Goal: Information Seeking & Learning: Learn about a topic

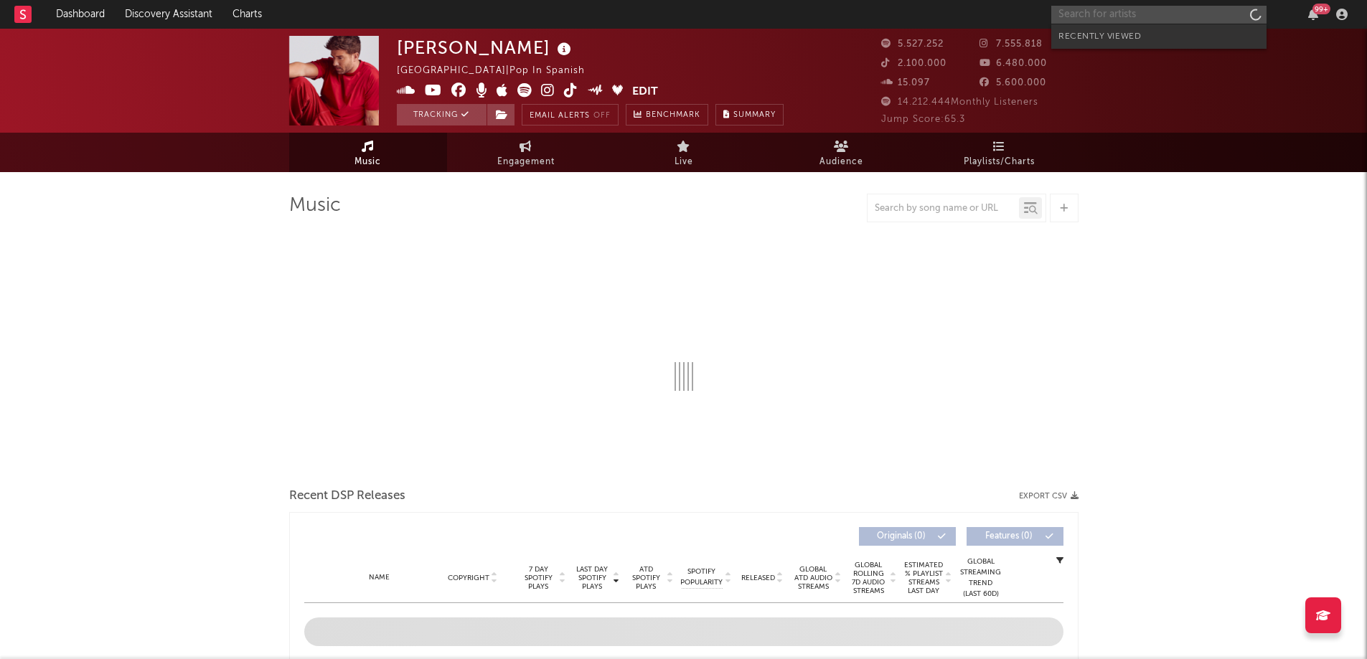
click at [1077, 15] on input "text" at bounding box center [1158, 15] width 215 height 18
select select "6m"
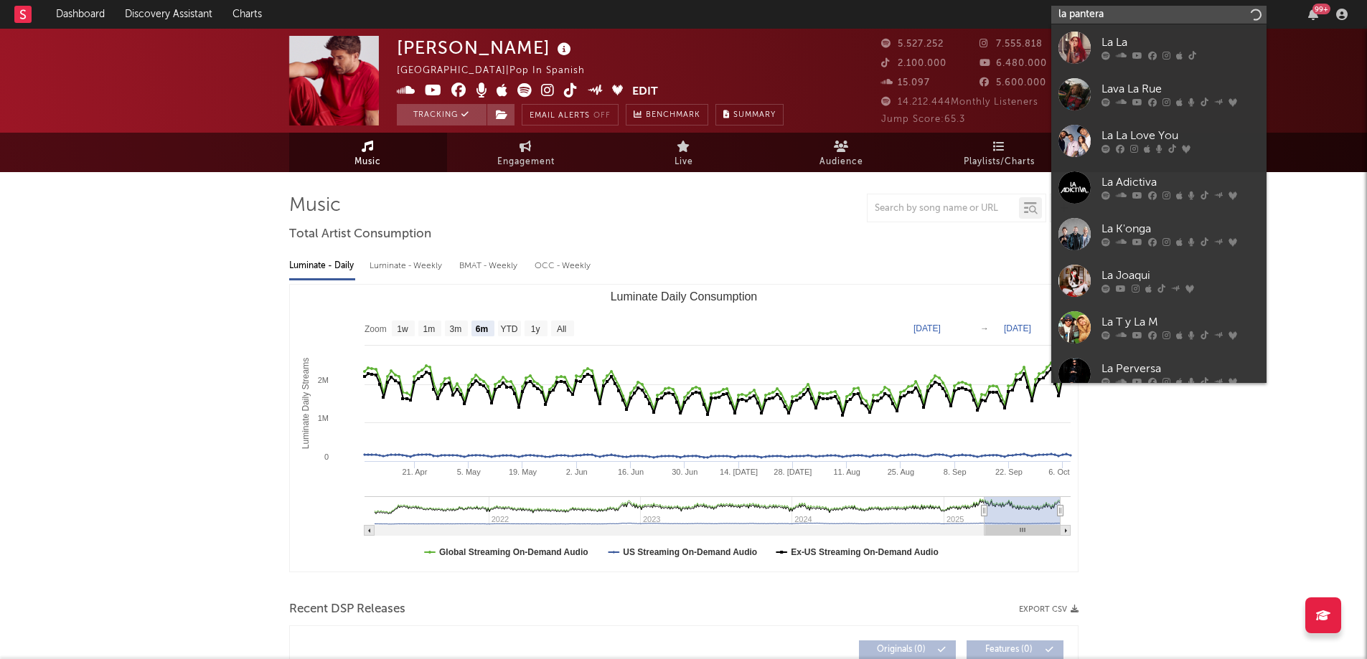
type input "la pantera"
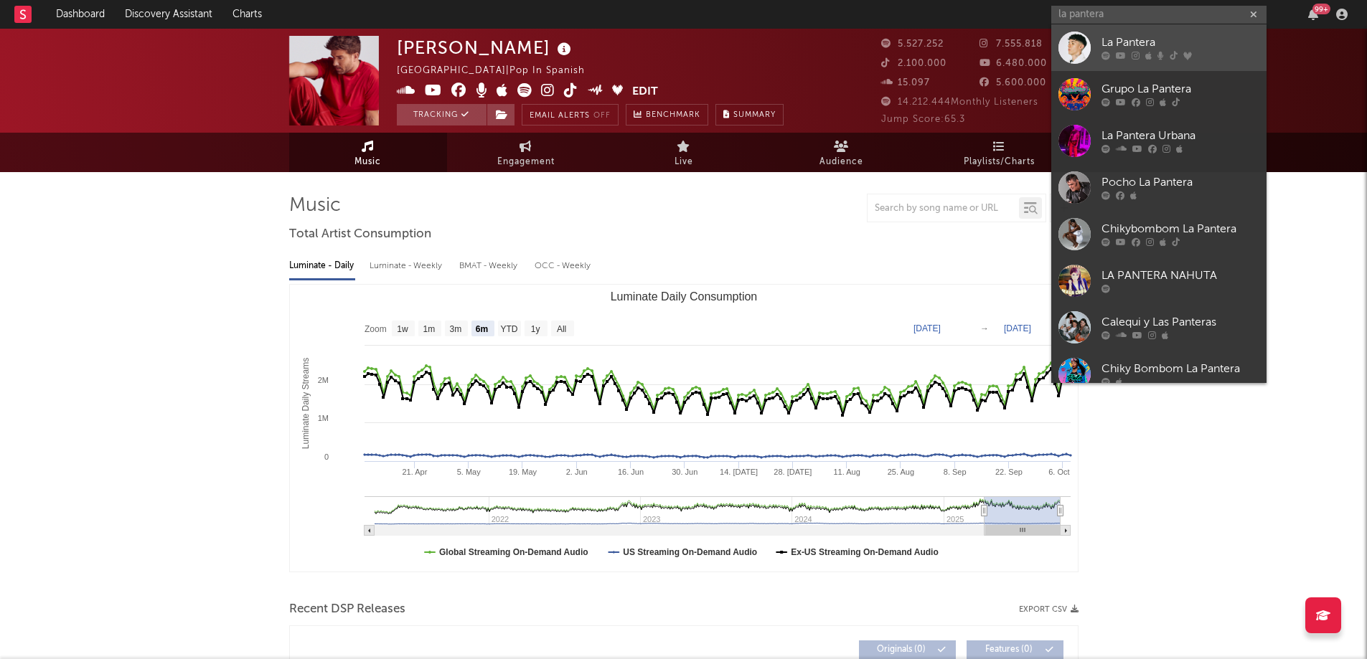
click at [1089, 32] on div at bounding box center [1074, 48] width 32 height 32
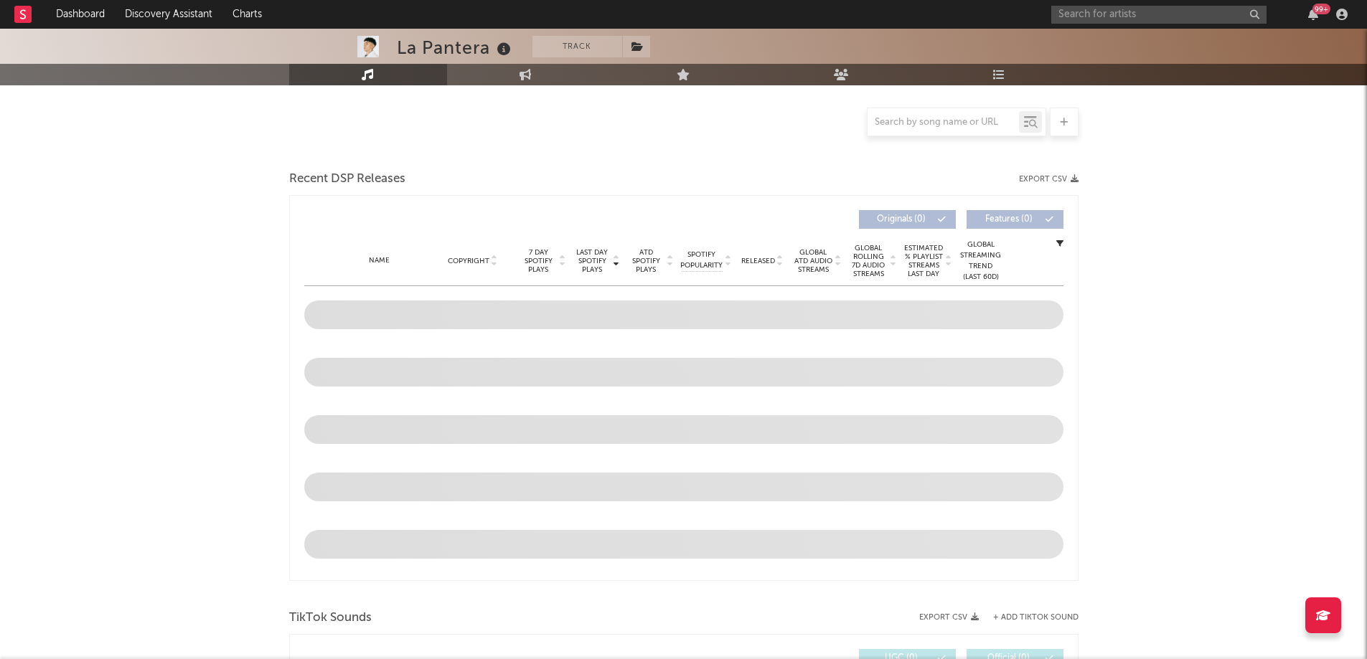
scroll to position [663, 0]
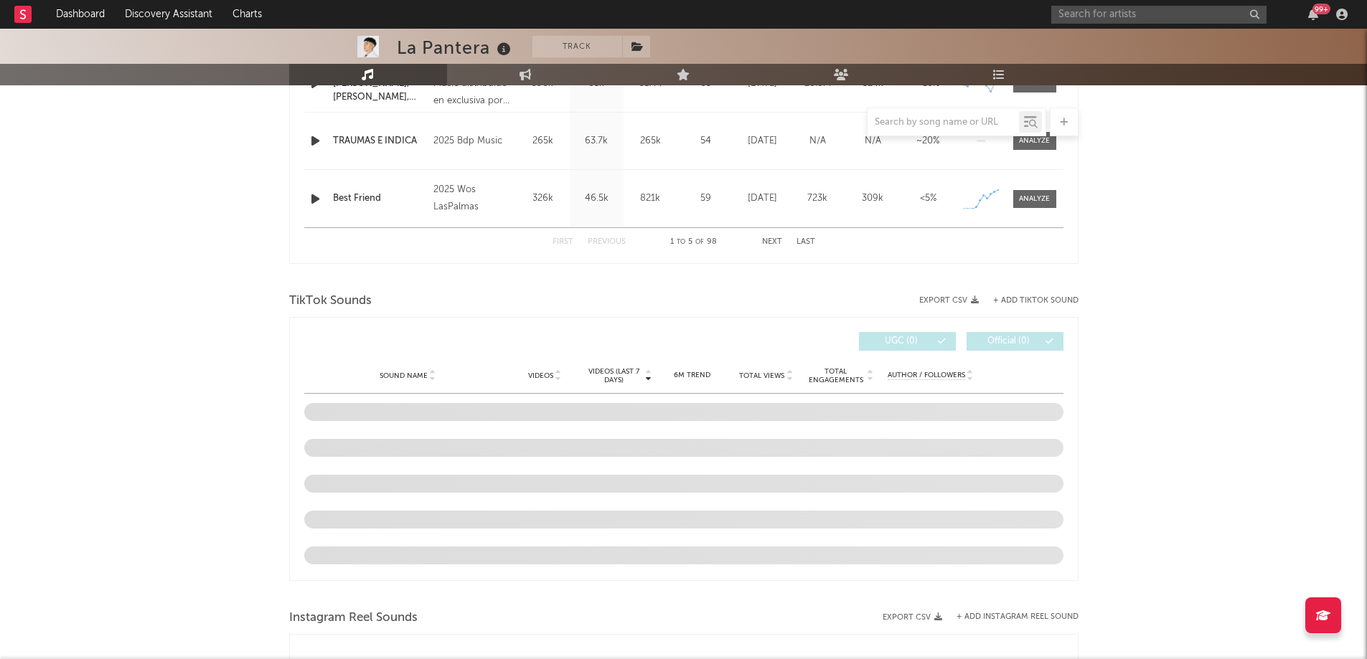
select select "6m"
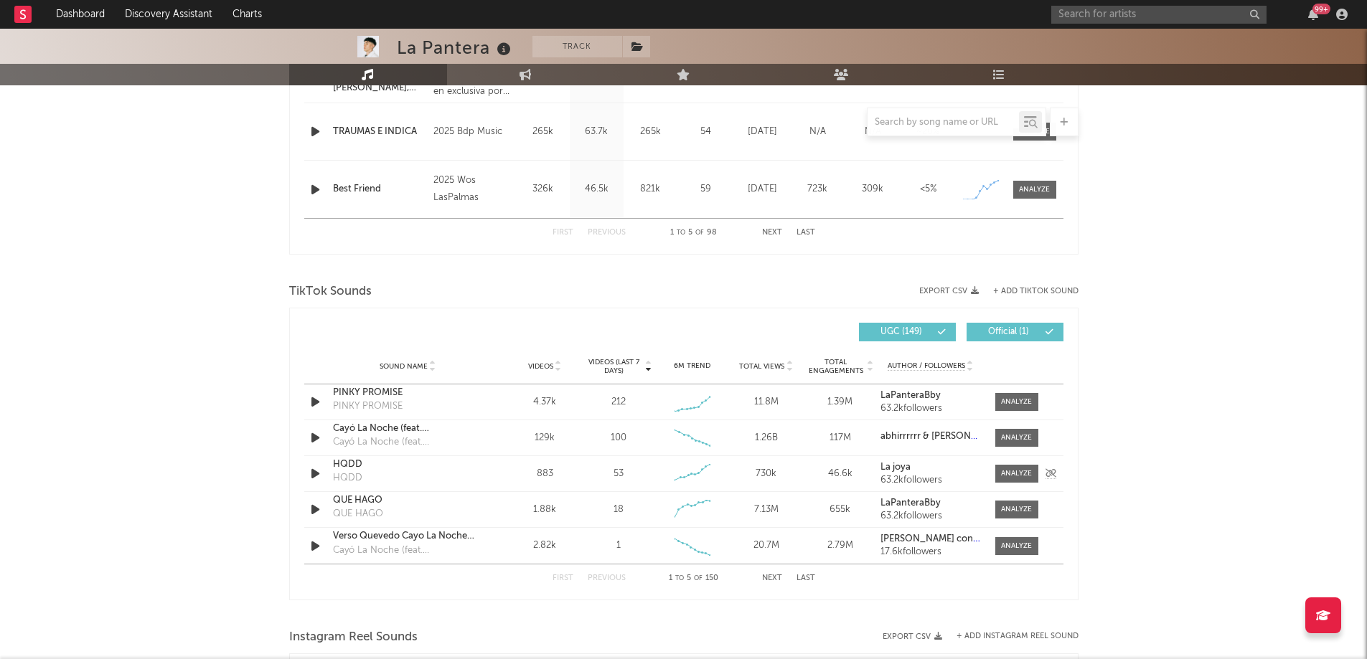
scroll to position [785, 0]
click at [779, 580] on button "Next" at bounding box center [772, 579] width 20 height 8
click at [559, 578] on button "First" at bounding box center [563, 579] width 21 height 8
click at [1104, 9] on input "text" at bounding box center [1158, 15] width 215 height 18
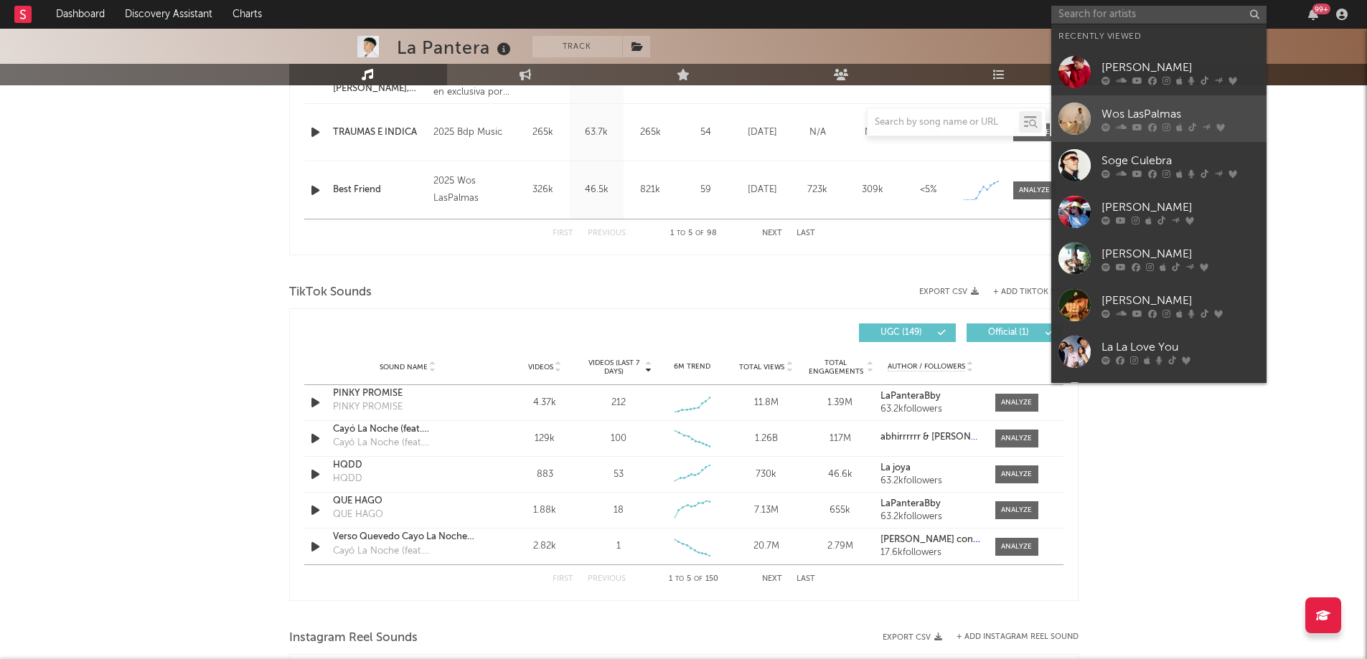
click at [1139, 116] on div "Wos LasPalmas" at bounding box center [1180, 113] width 158 height 17
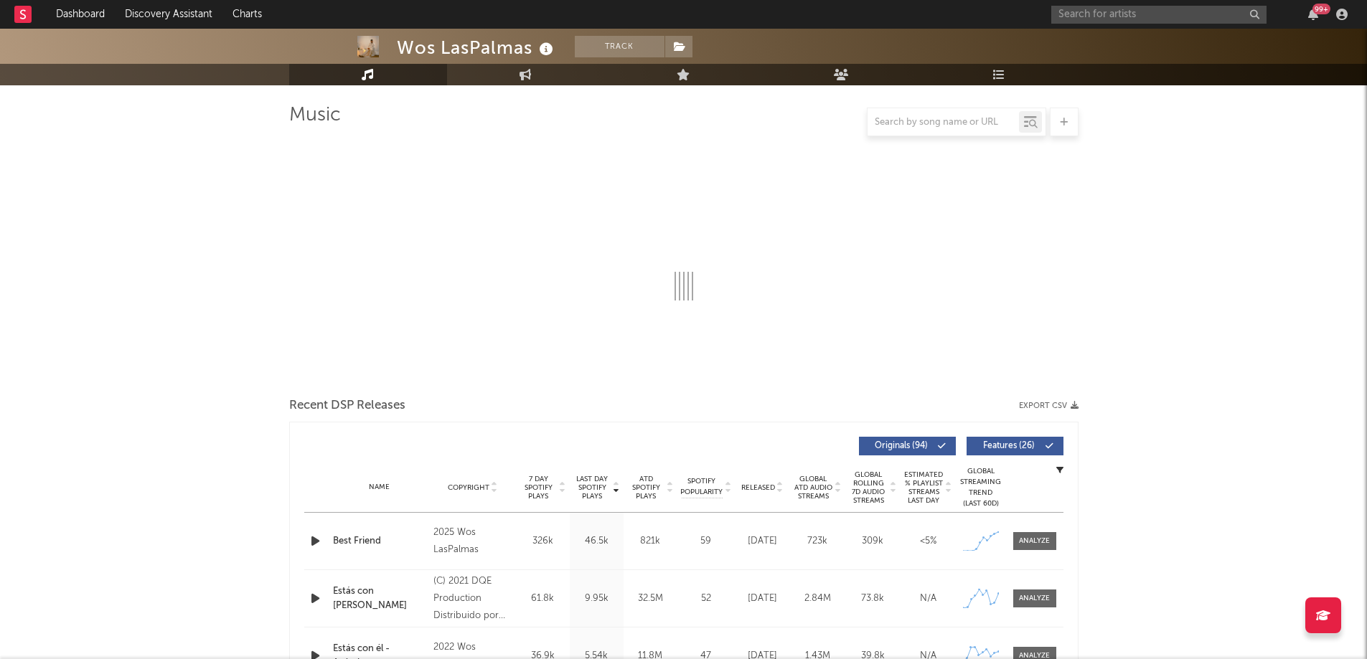
select select "6m"
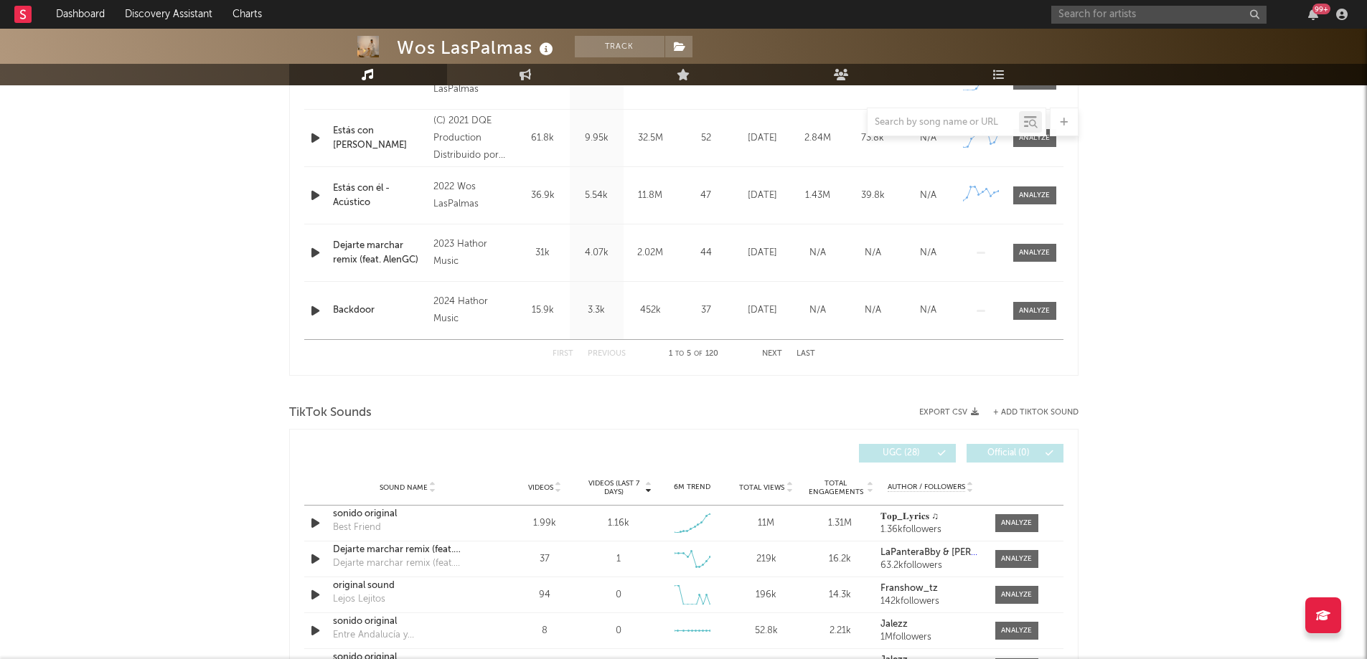
scroll to position [666, 0]
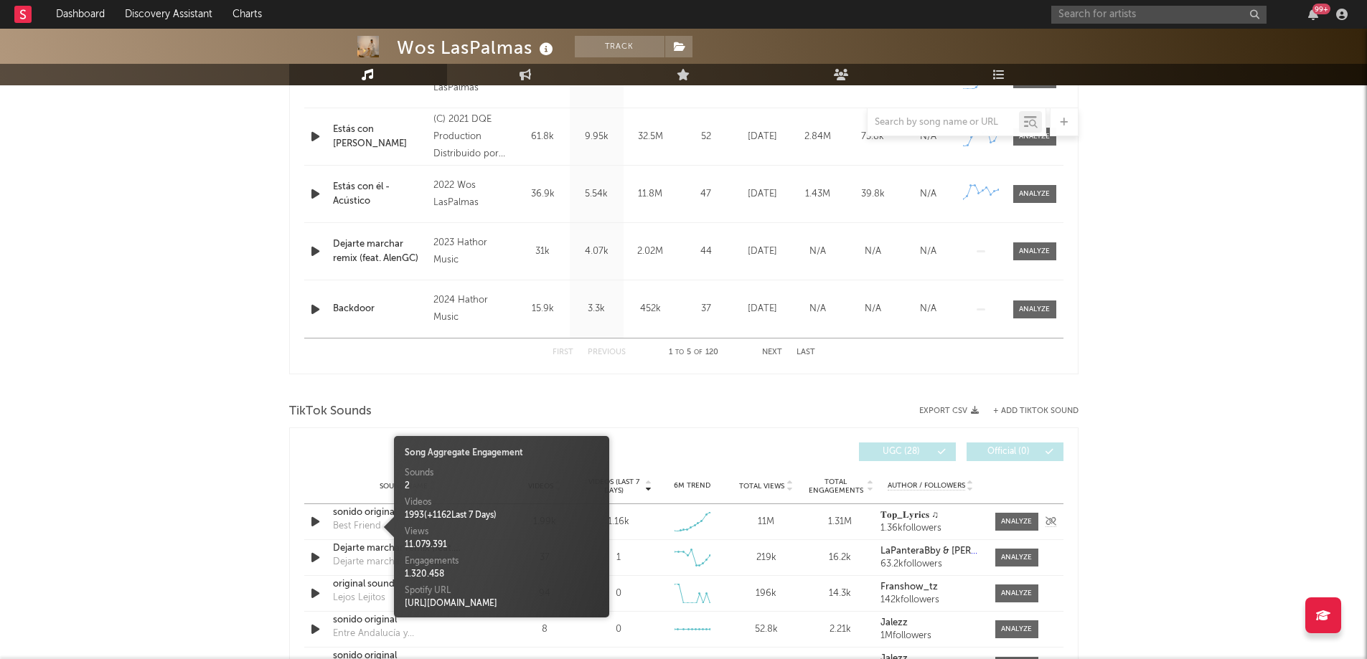
click at [369, 527] on div "Best Friend" at bounding box center [357, 527] width 48 height 14
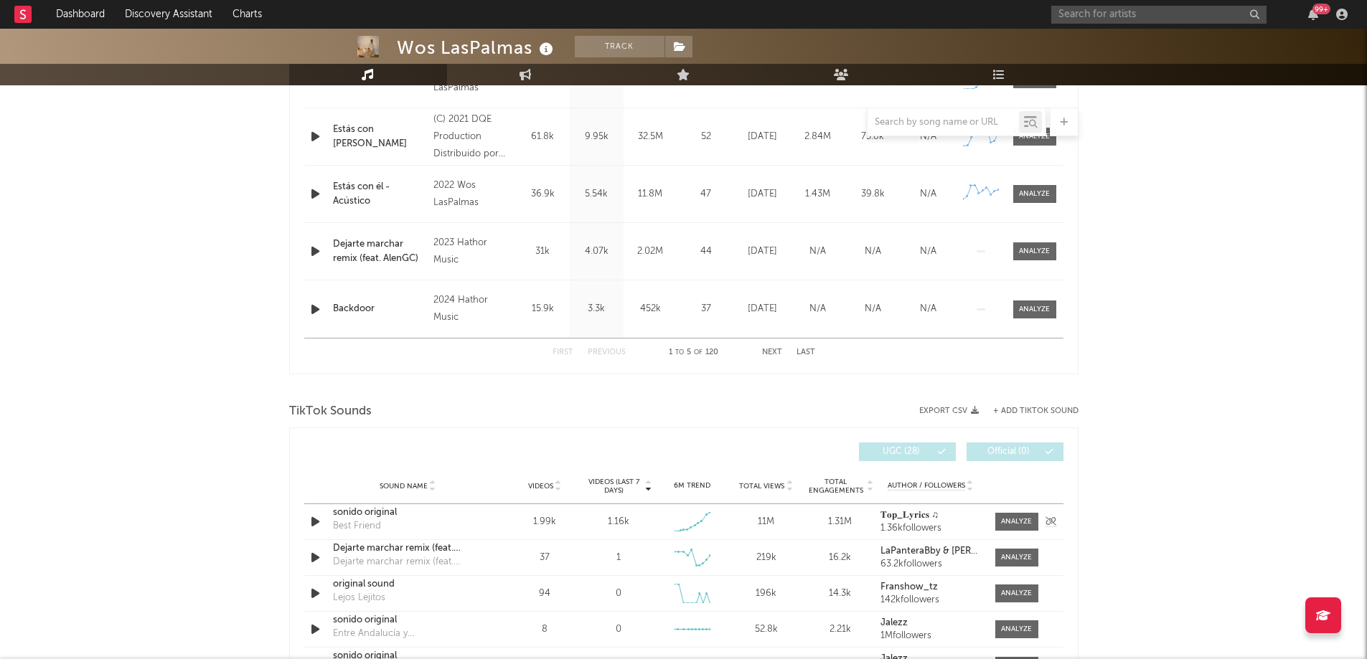
click at [369, 527] on div "Best Friend" at bounding box center [357, 527] width 48 height 14
click at [381, 507] on div "sonido original" at bounding box center [408, 513] width 150 height 14
click at [390, 526] on div "sonido original Best Friend" at bounding box center [408, 522] width 150 height 33
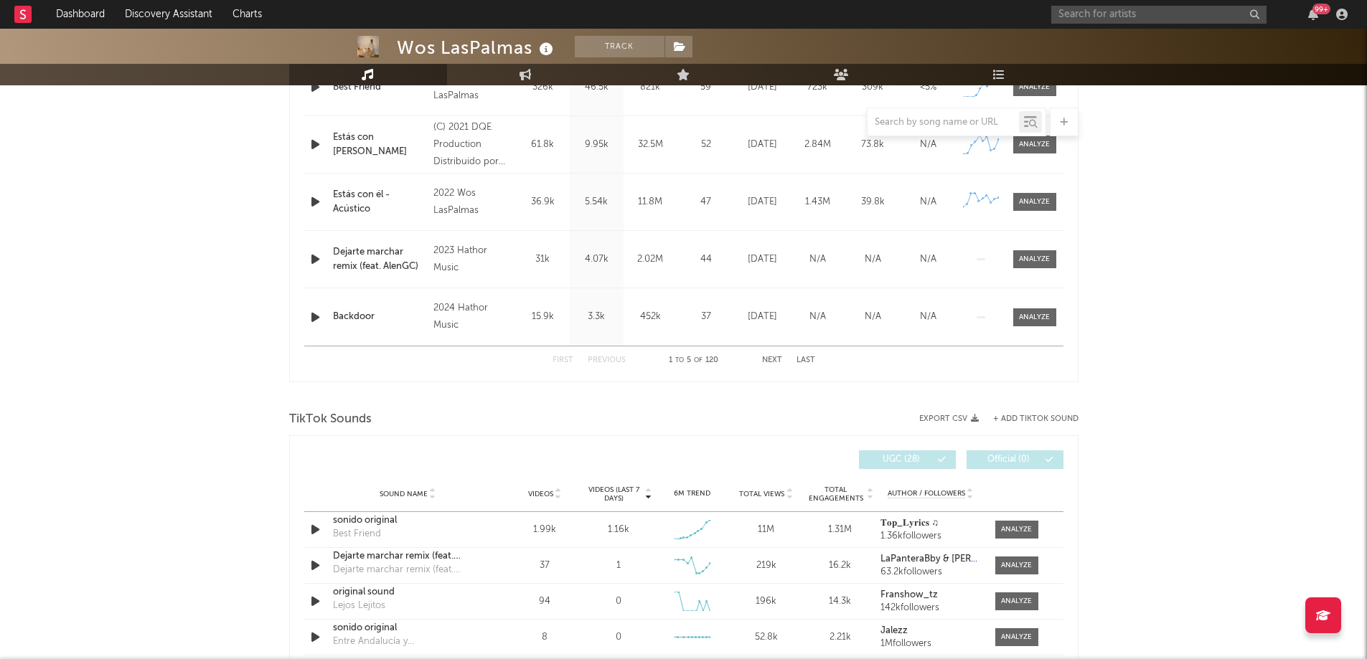
scroll to position [671, 0]
